Goal: Information Seeking & Learning: Learn about a topic

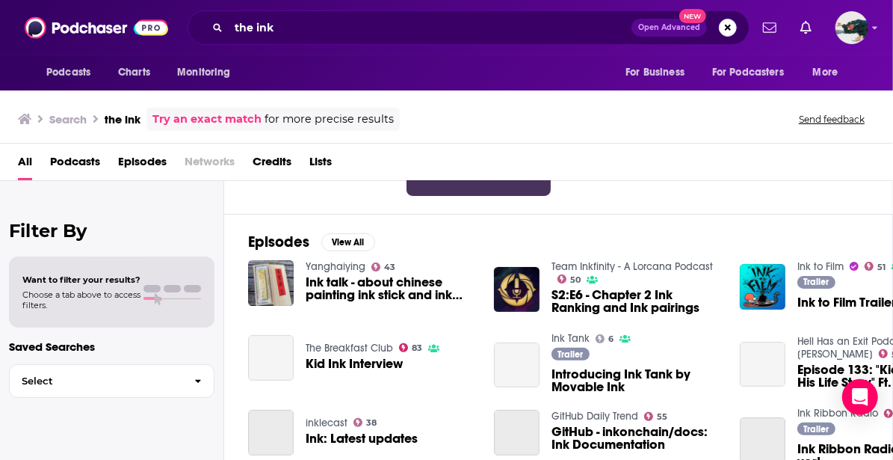
scroll to position [241, 0]
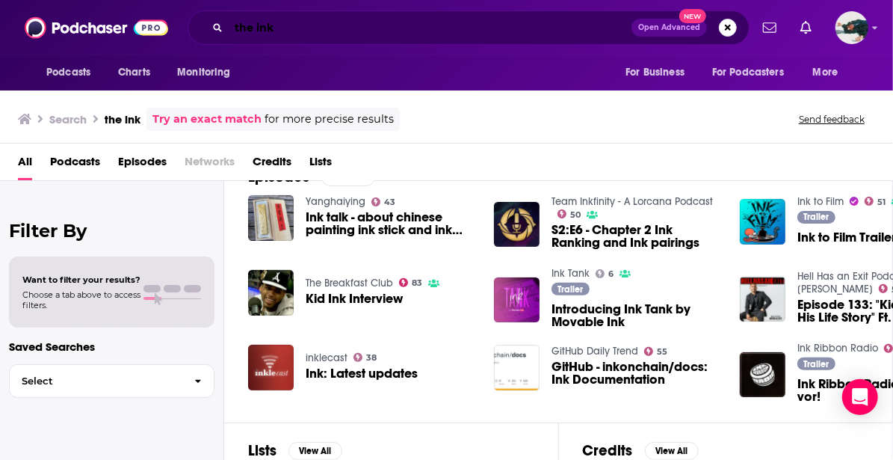
click at [374, 28] on input "the ink" at bounding box center [430, 28] width 403 height 24
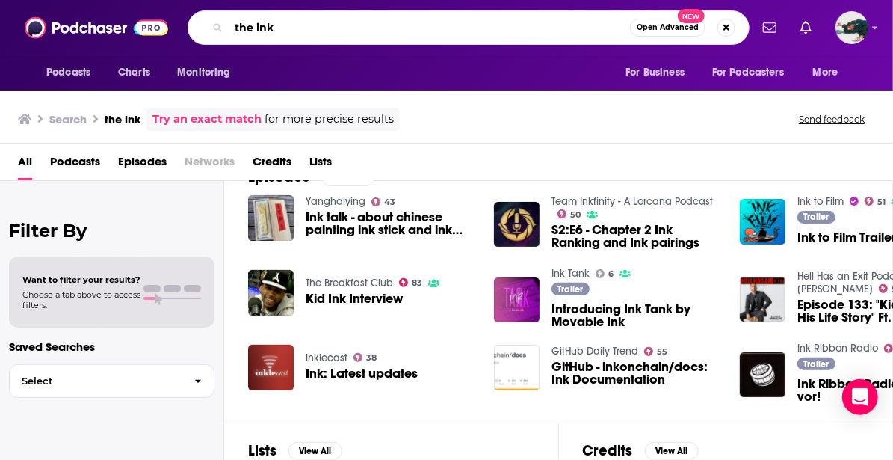
click at [374, 28] on input "the ink" at bounding box center [429, 28] width 401 height 24
type input "political gabfest"
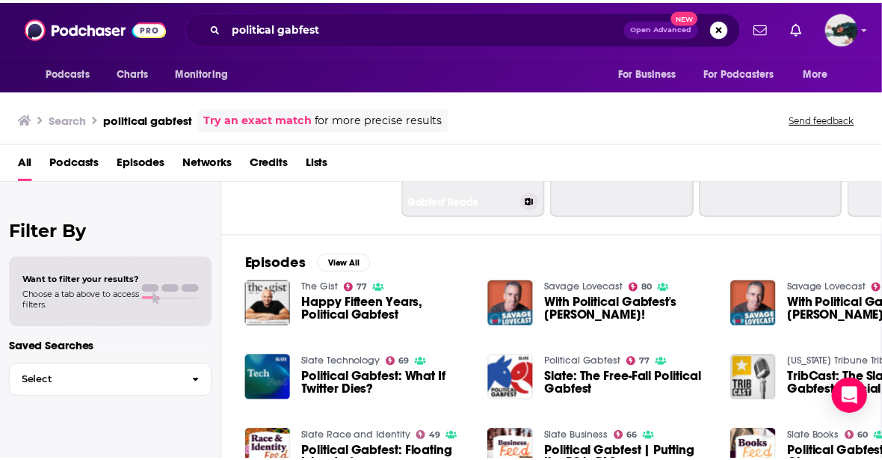
scroll to position [152, 0]
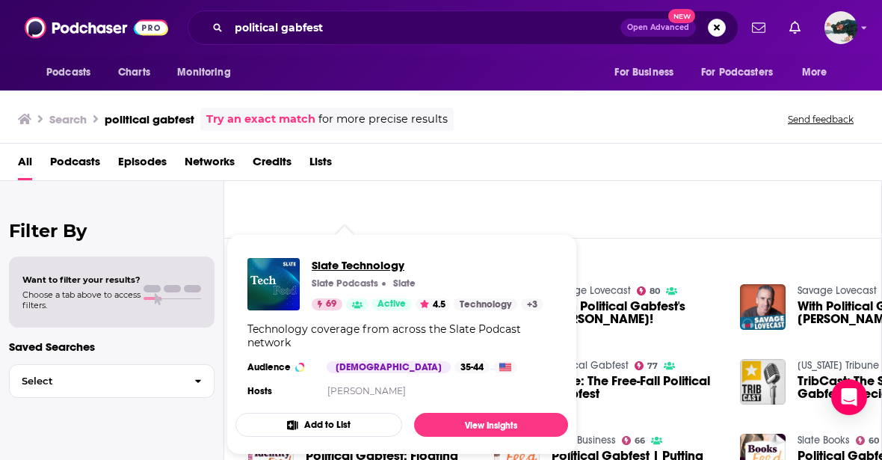
click at [362, 269] on span "Slate Technology" at bounding box center [428, 265] width 232 height 14
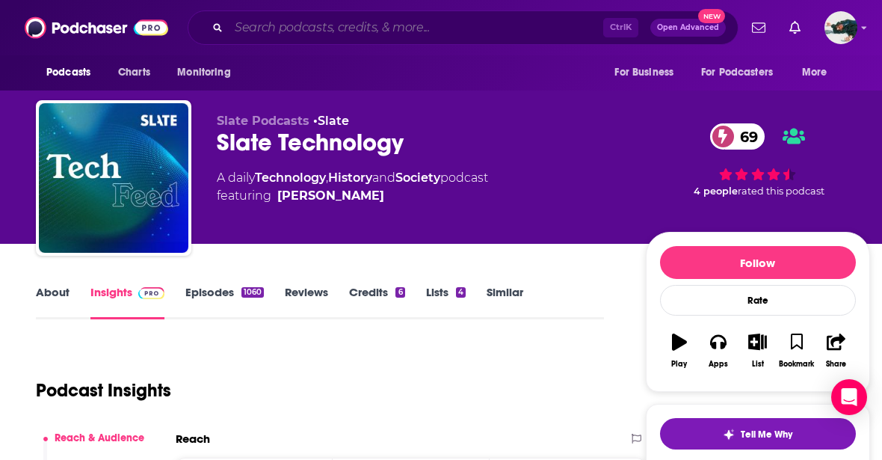
click at [353, 36] on input "Search podcasts, credits, & more..." at bounding box center [416, 28] width 374 height 24
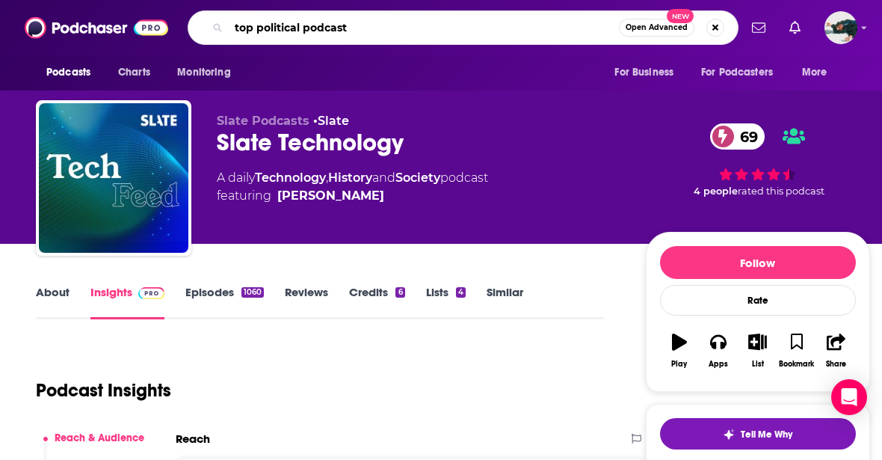
type input "top political podcasts"
